Goal: Information Seeking & Learning: Learn about a topic

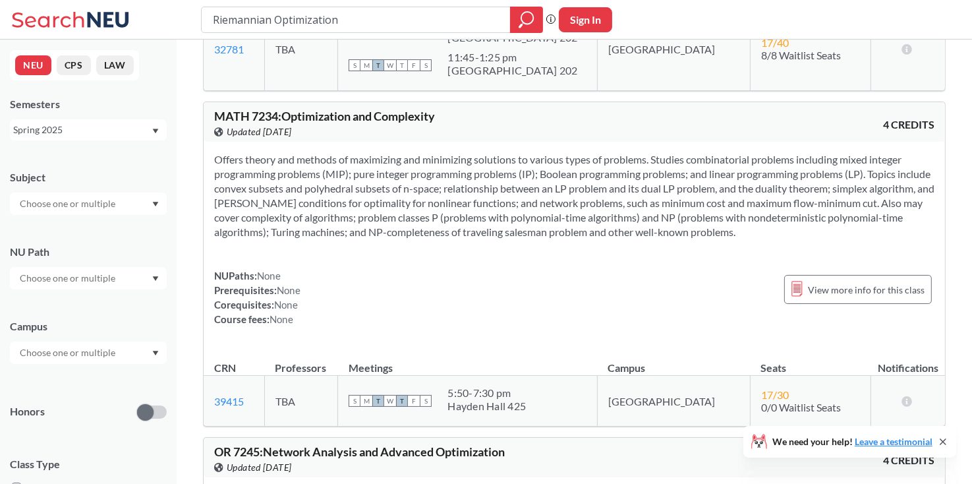
scroll to position [632, 0]
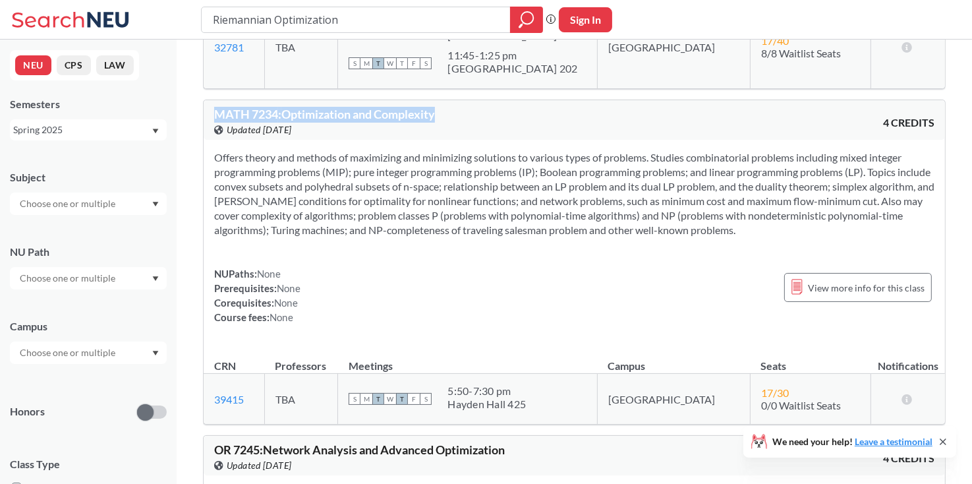
drag, startPoint x: 218, startPoint y: 113, endPoint x: 447, endPoint y: 107, distance: 229.5
click at [447, 108] on div "MATH 7234 : Optimization and Complexity View this course on Banner. Updated [DA…" at bounding box center [394, 122] width 361 height 29
copy span "MATH 7234 : Optimization and Complexity"
click at [158, 129] on icon "Dropdown arrow" at bounding box center [155, 131] width 7 height 5
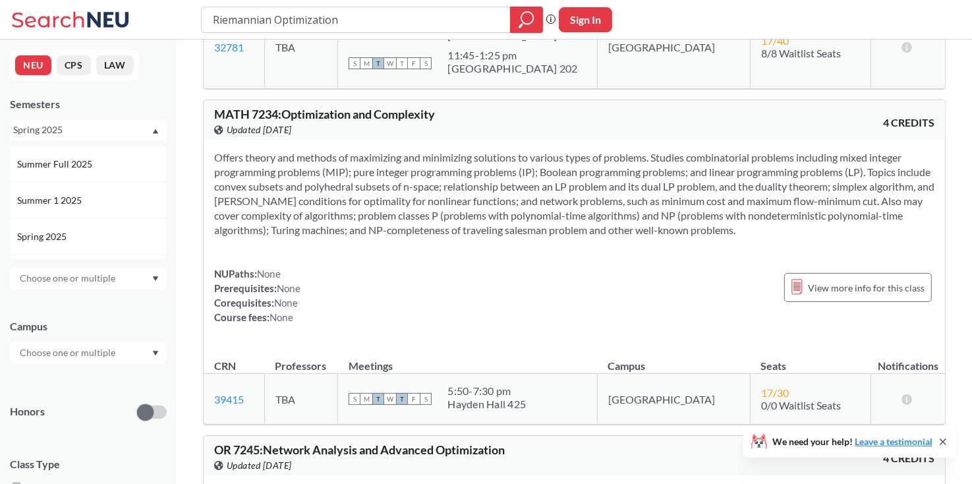
scroll to position [66, 0]
click at [128, 162] on div "Summer Full 2025" at bounding box center [91, 165] width 149 height 15
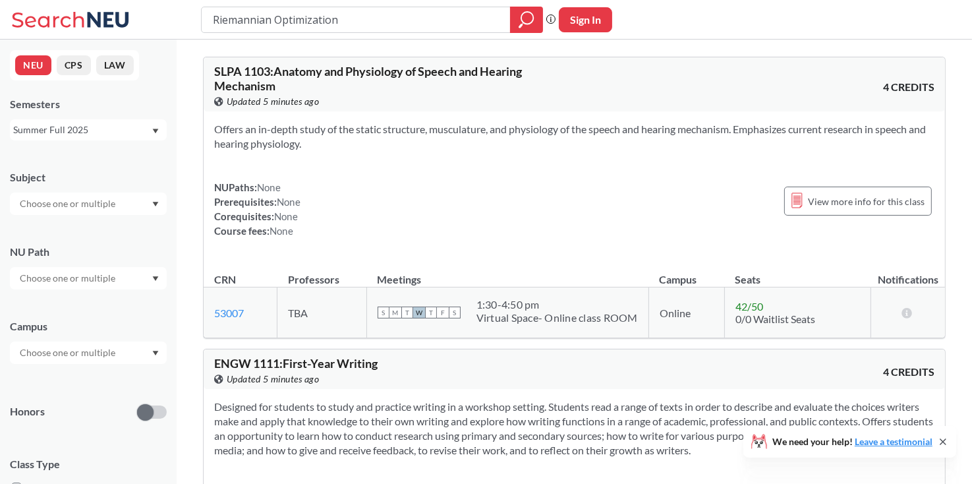
click at [364, 24] on input "Riemannian Optimization" at bounding box center [356, 20] width 289 height 22
type input "Optimization"
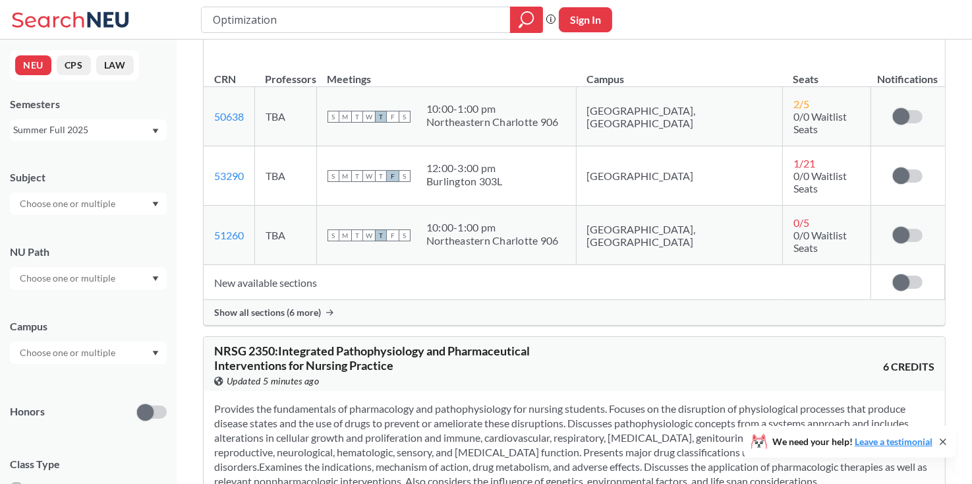
scroll to position [3784, 0]
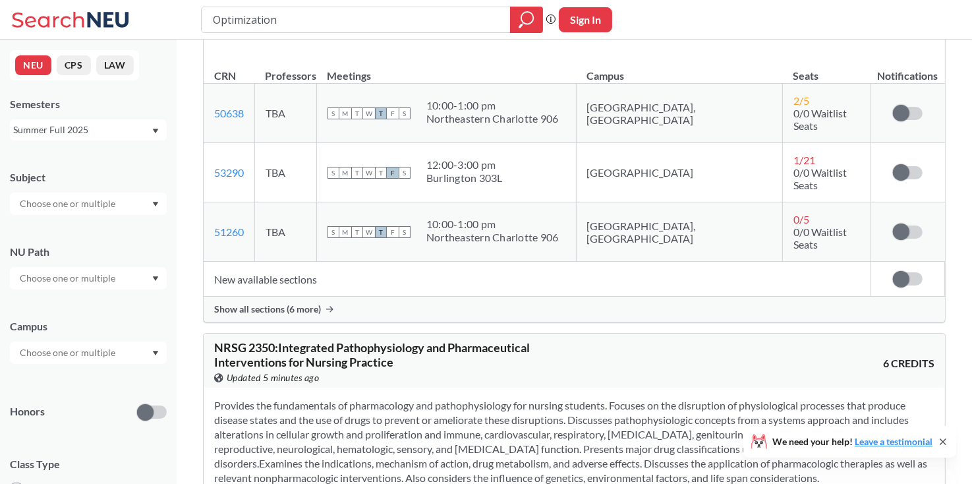
click at [138, 135] on div "Summer Full 2025" at bounding box center [82, 130] width 138 height 15
click at [108, 188] on div "Spring 2025" at bounding box center [91, 185] width 149 height 15
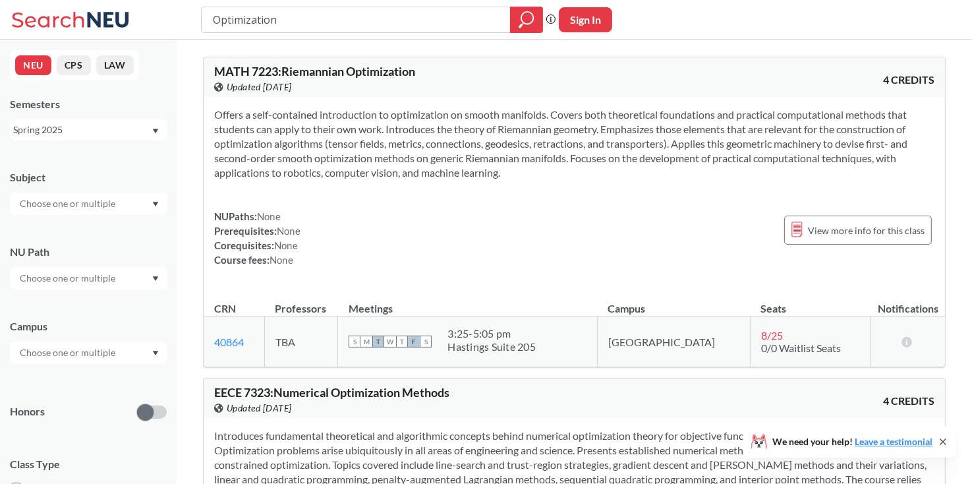
click at [130, 136] on div "Spring 2025" at bounding box center [82, 130] width 138 height 15
click at [117, 161] on div "Fall 2025" at bounding box center [91, 159] width 149 height 15
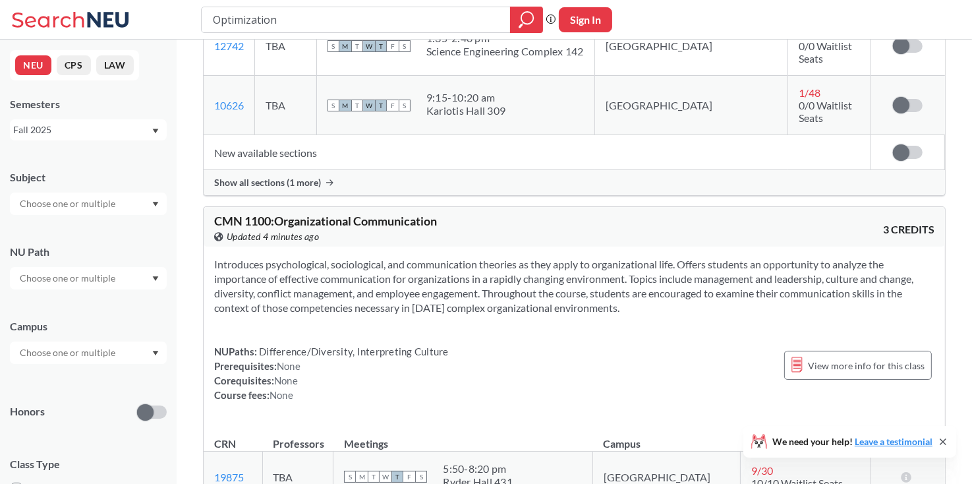
scroll to position [19457, 0]
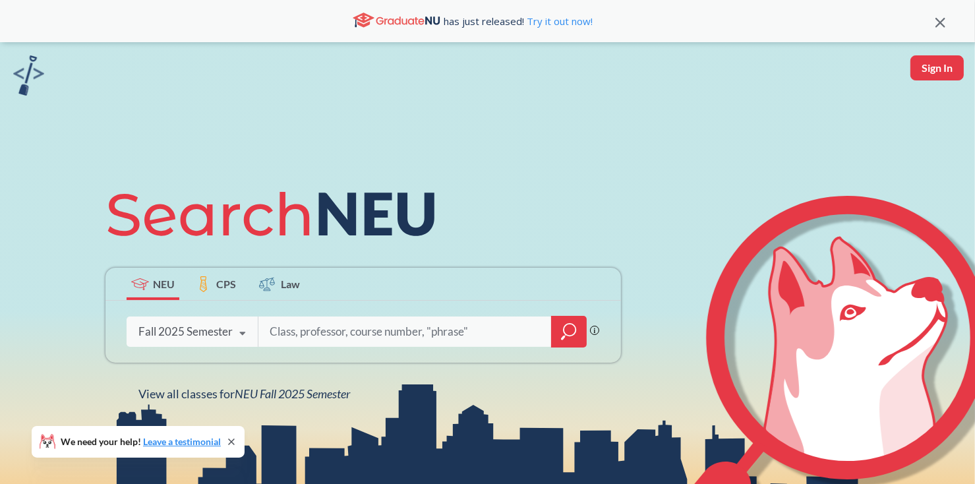
click at [201, 334] on div "Fall 2025 Semester" at bounding box center [185, 331] width 94 height 15
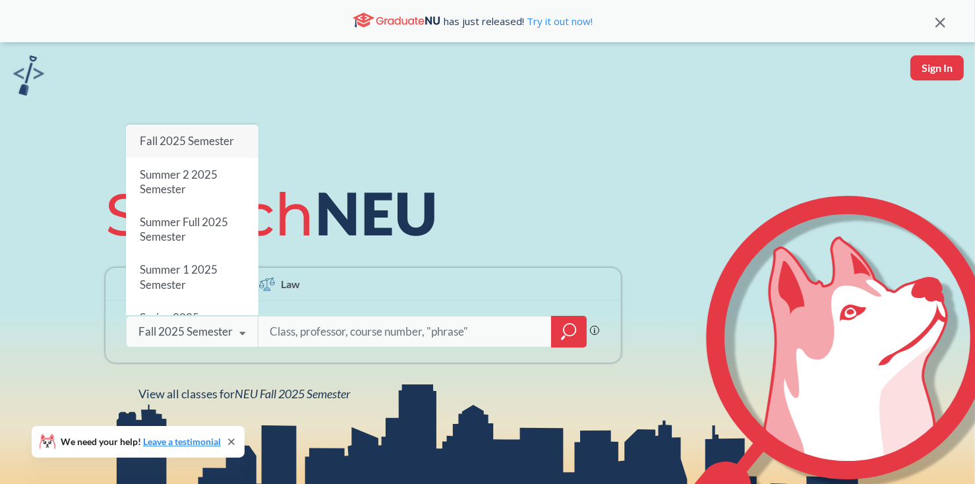
click at [217, 146] on span "Fall 2025 Semester" at bounding box center [186, 141] width 94 height 14
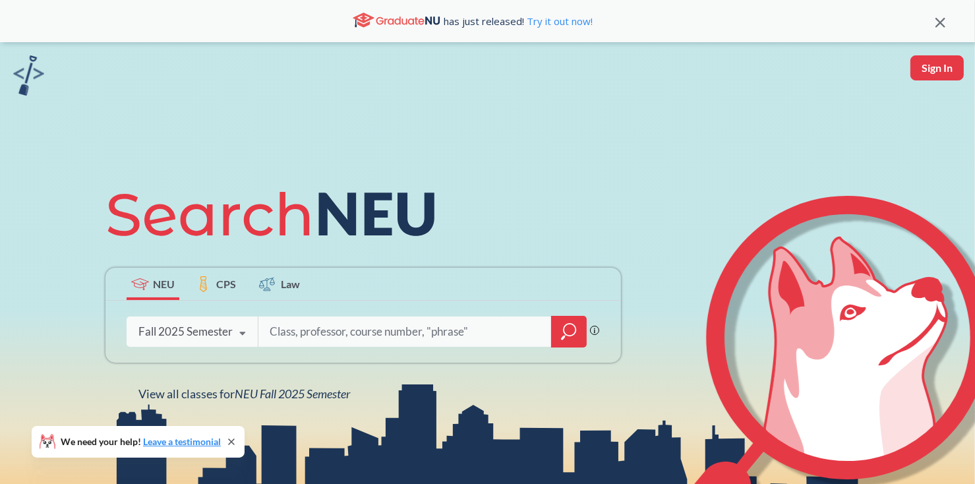
click at [290, 333] on input "search" at bounding box center [405, 332] width 274 height 28
type input "optimization"
click at [560, 330] on div at bounding box center [569, 332] width 36 height 32
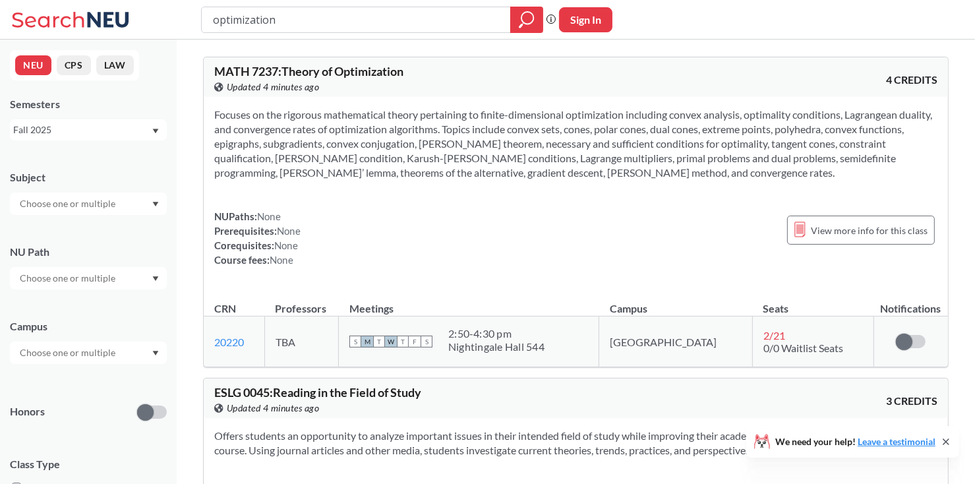
click at [80, 132] on div "Fall 2025" at bounding box center [82, 130] width 138 height 15
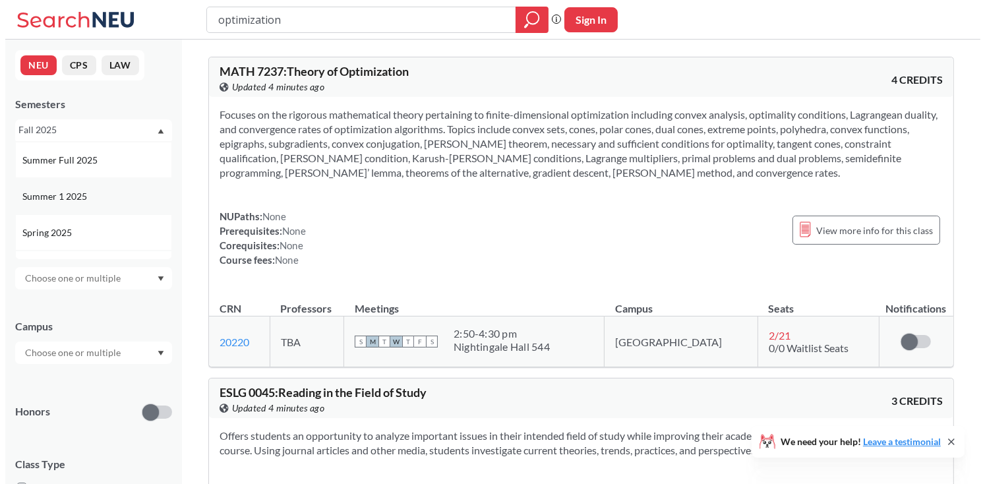
scroll to position [71, 0]
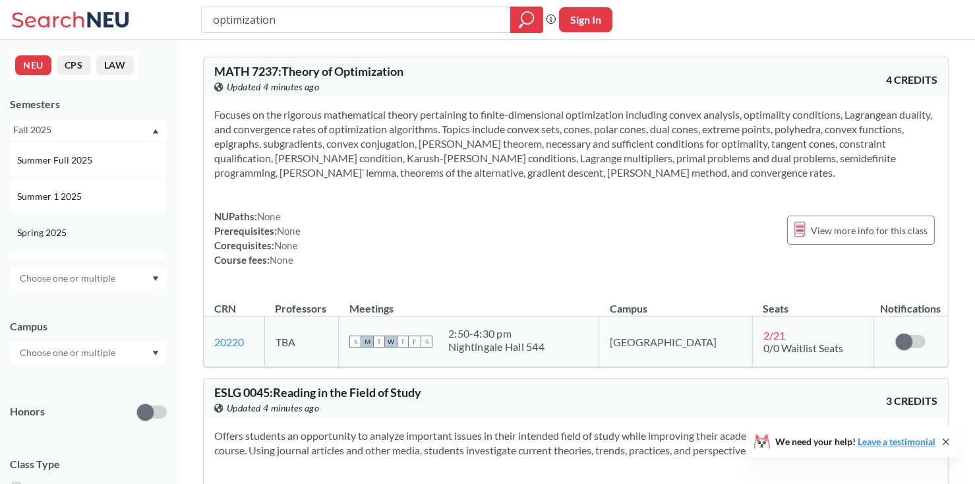
click at [70, 231] on div "Spring 2025" at bounding box center [91, 232] width 149 height 15
